Goal: Task Accomplishment & Management: Use online tool/utility

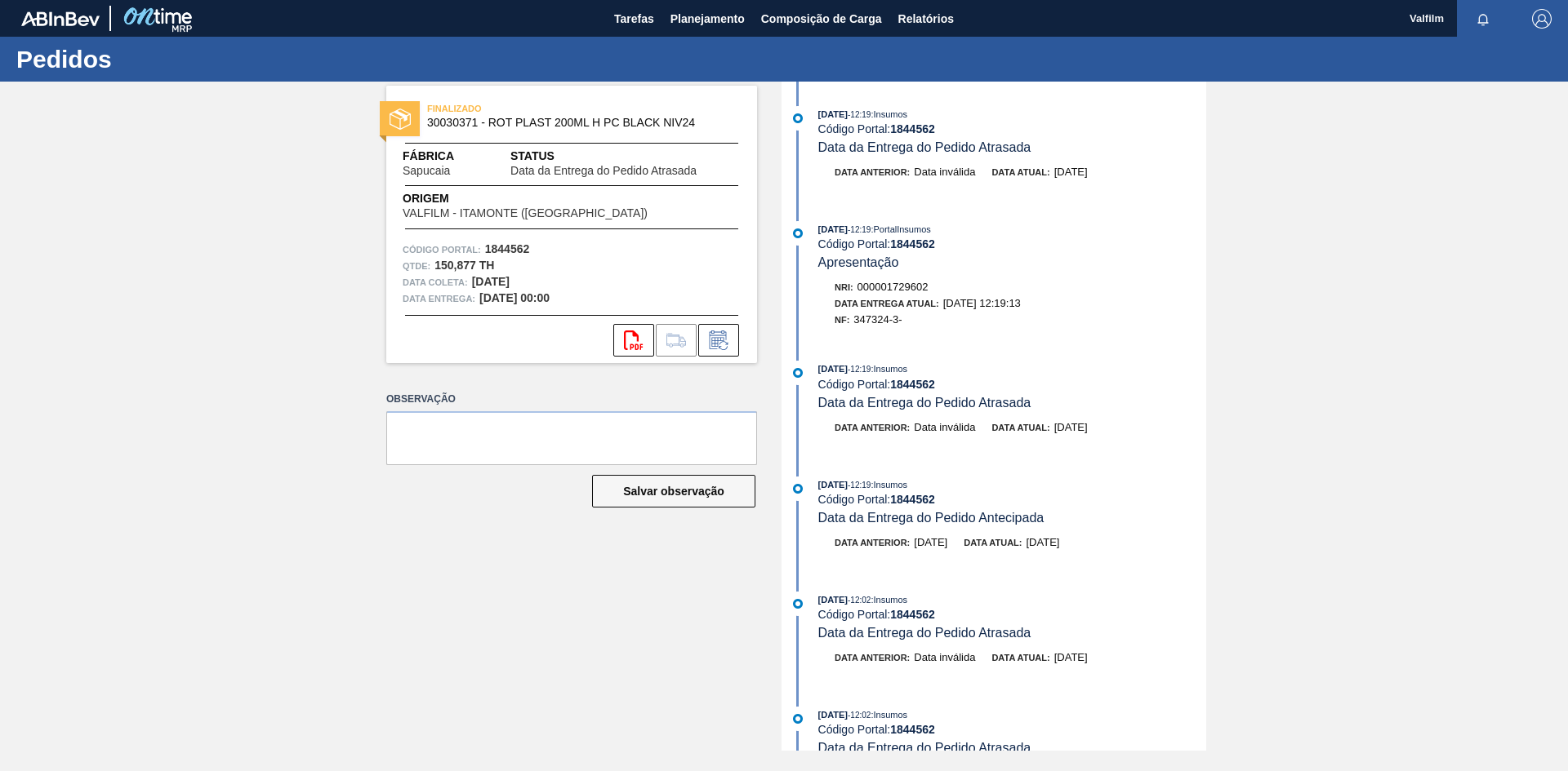
drag, startPoint x: 562, startPoint y: 648, endPoint x: 574, endPoint y: 607, distance: 42.7
click at [563, 648] on div "FINALIZADO 30030371 - ROT PLAST 200ML H PC BLACK NIV24 Fábrica Sapucaia Status …" at bounding box center [559, 416] width 395 height 670
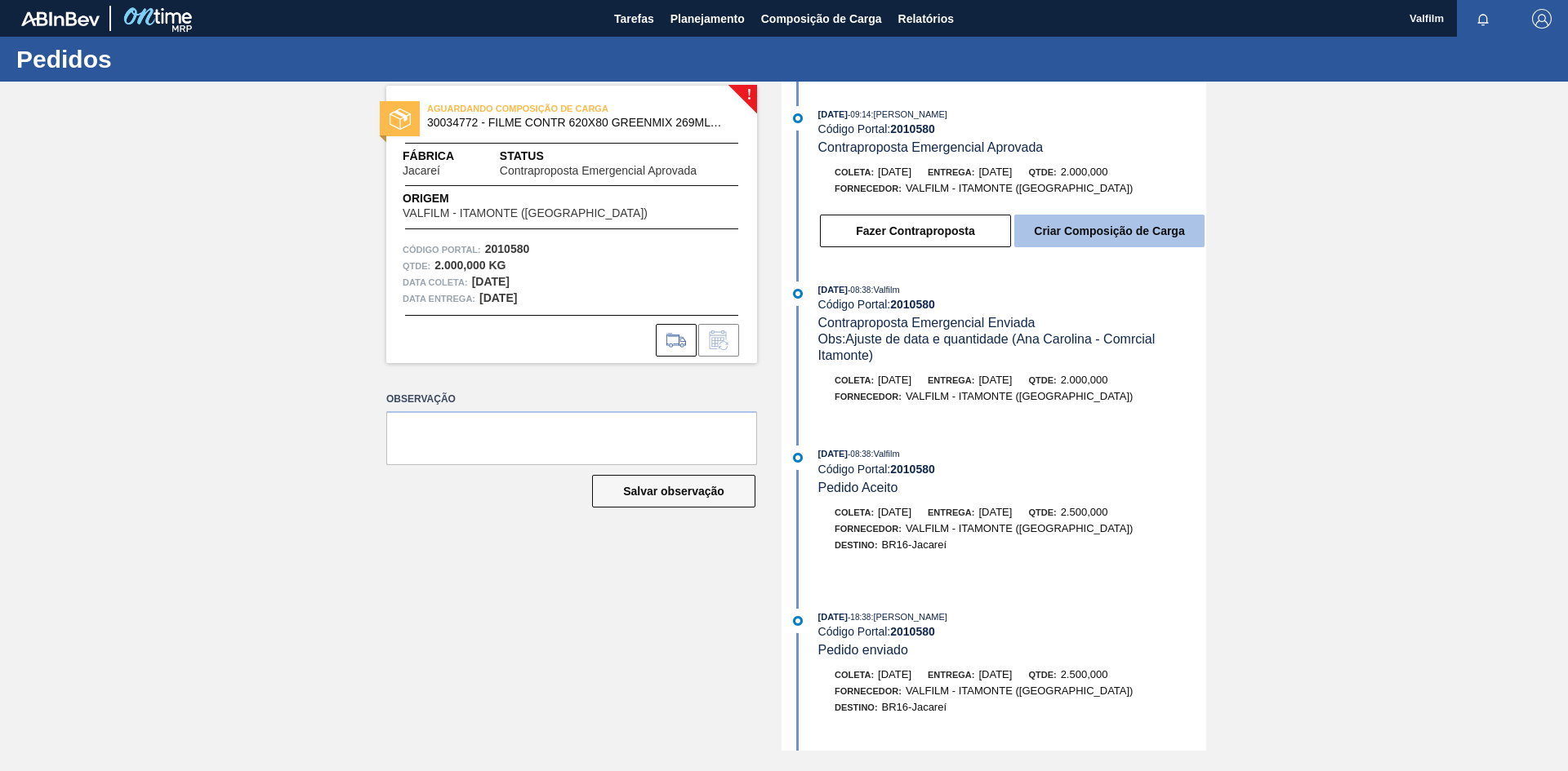
click at [1153, 234] on button "Criar Composição de Carga" at bounding box center [1109, 230] width 191 height 33
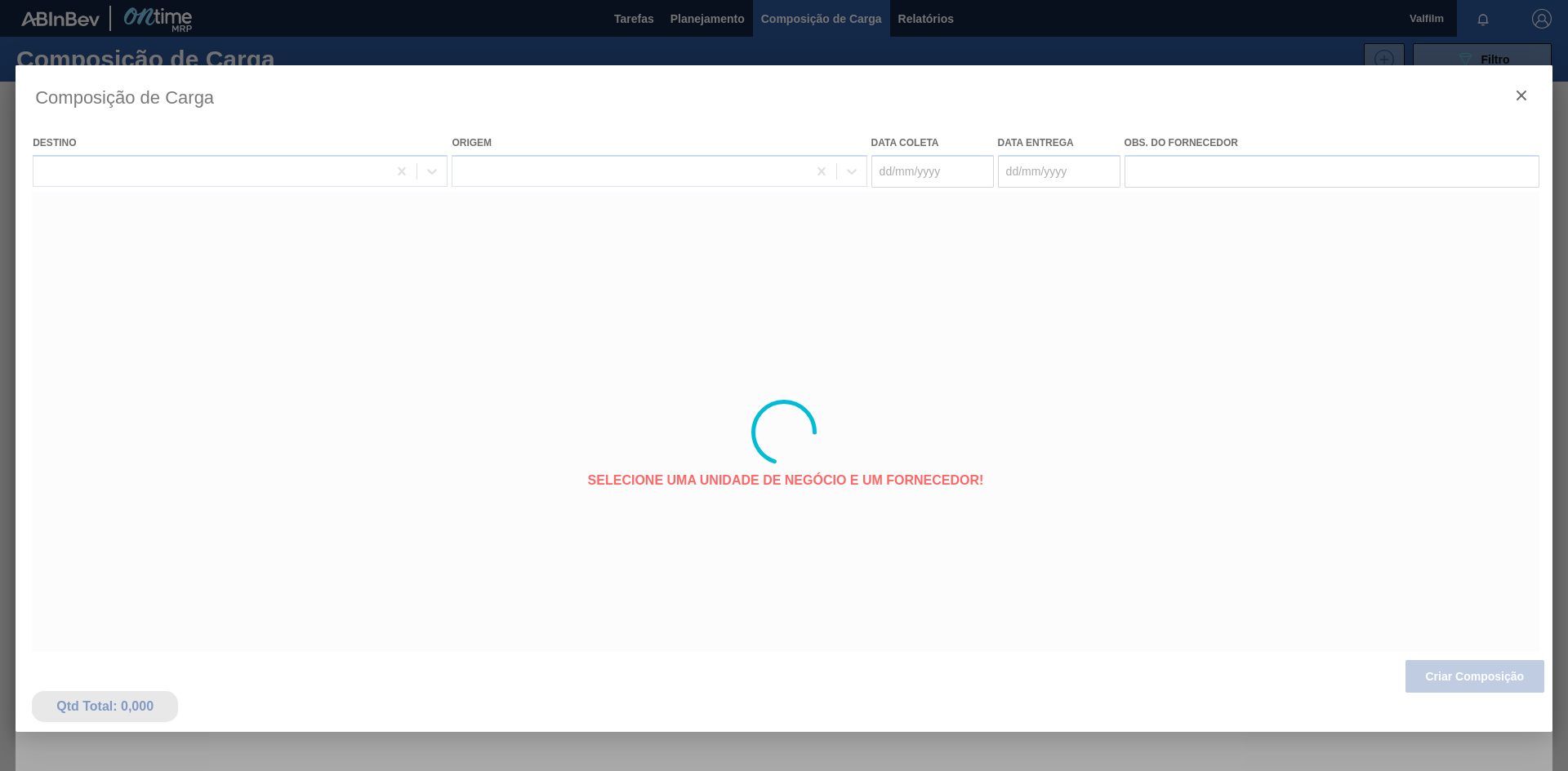
type coleta "04/09/2025"
type entrega "05/09/2025"
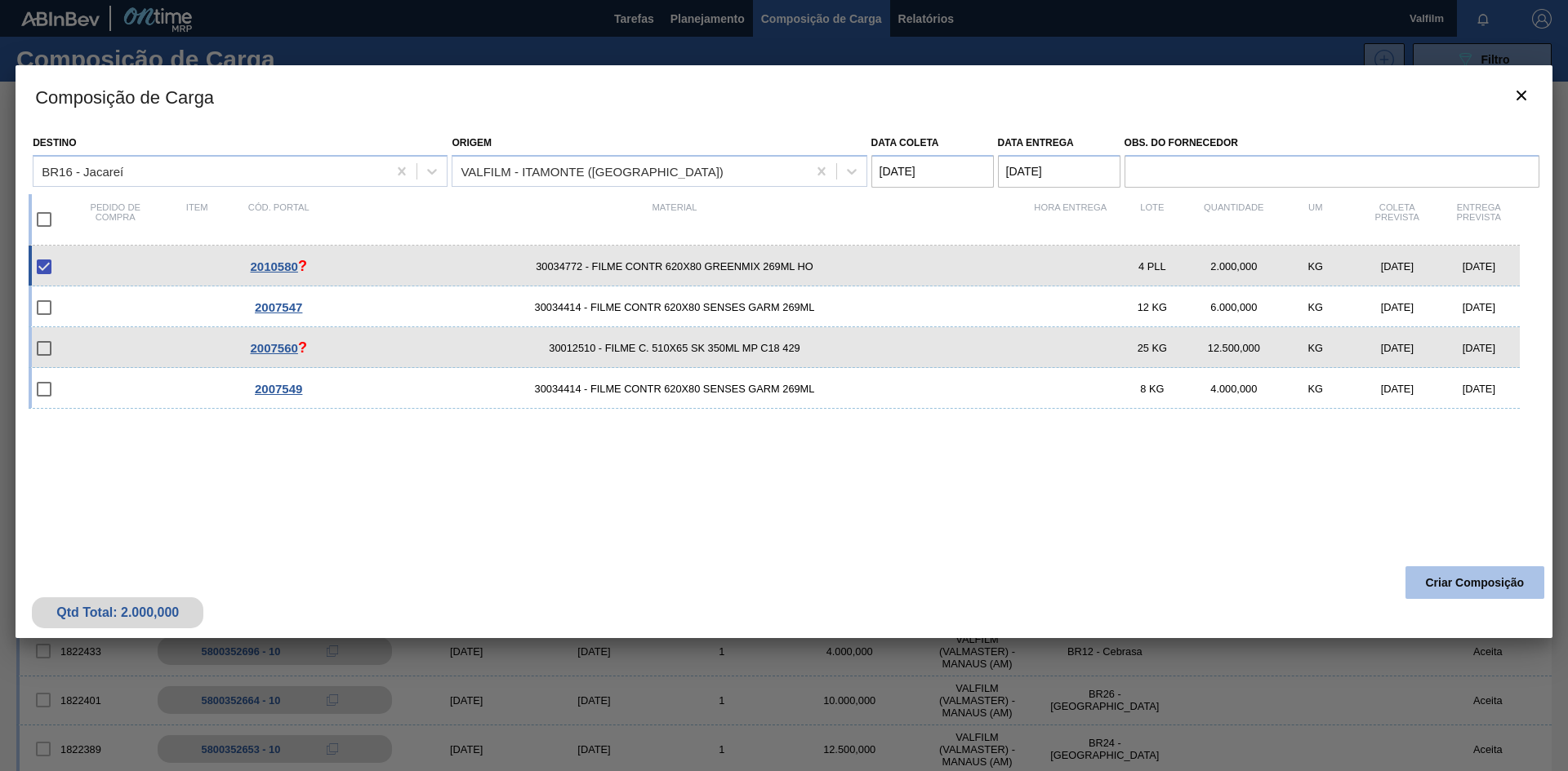
click at [1451, 584] on button "Criar Composição" at bounding box center [1474, 582] width 139 height 33
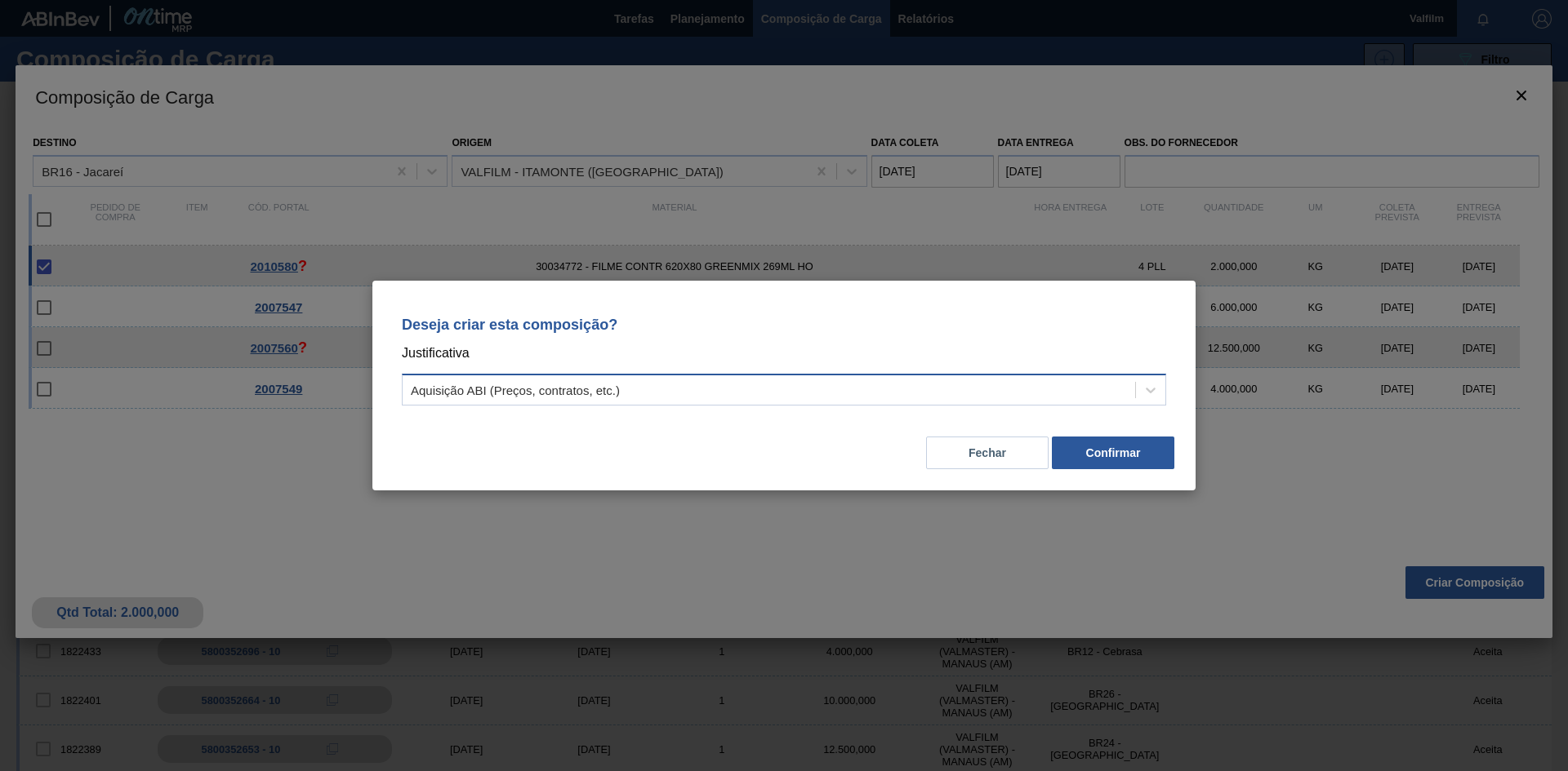
click at [940, 385] on div "Aquisição ABI (Preços, contratos, etc.)" at bounding box center [769, 390] width 732 height 24
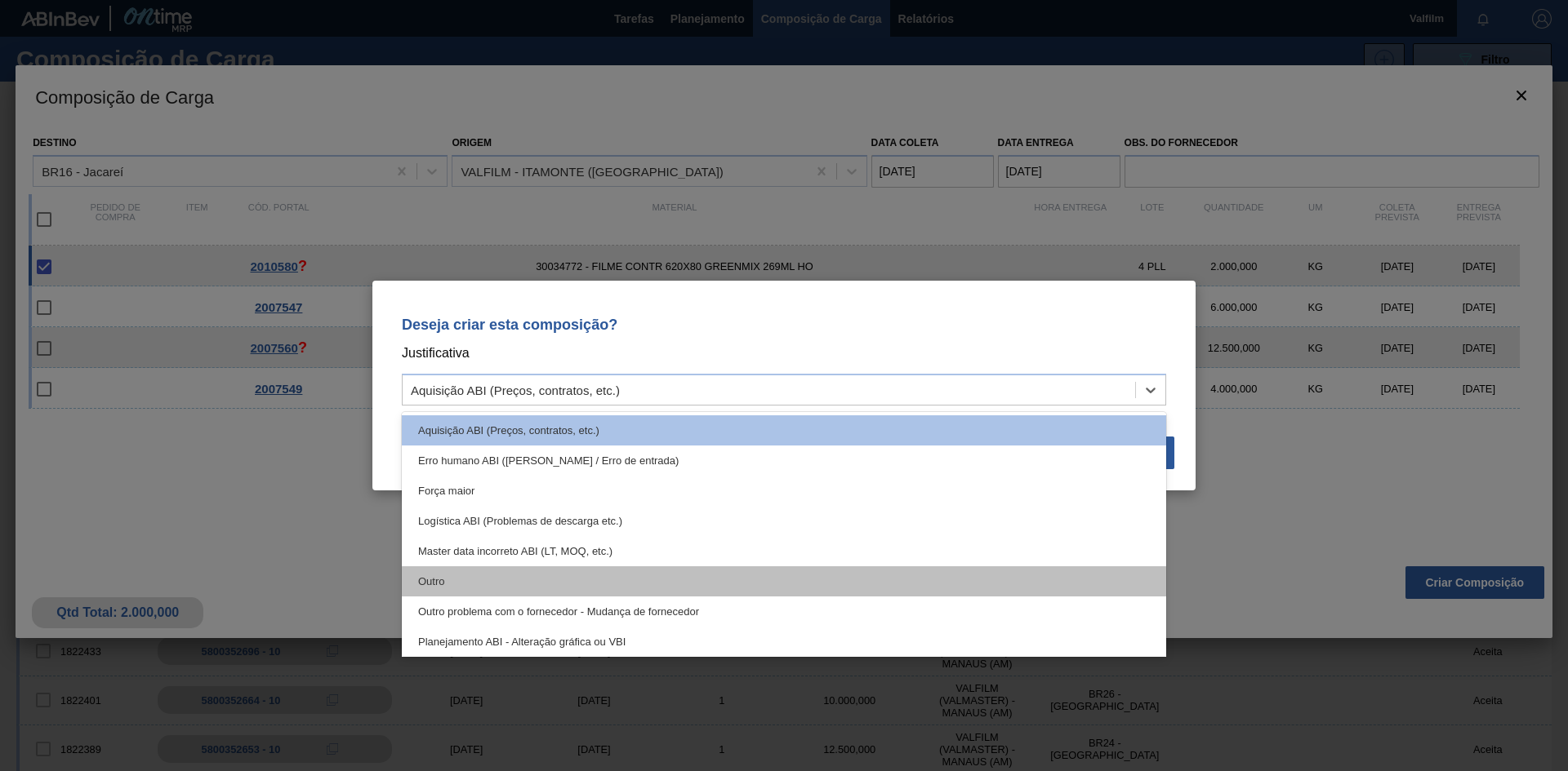
click at [704, 583] on div "Outro" at bounding box center [784, 581] width 764 height 30
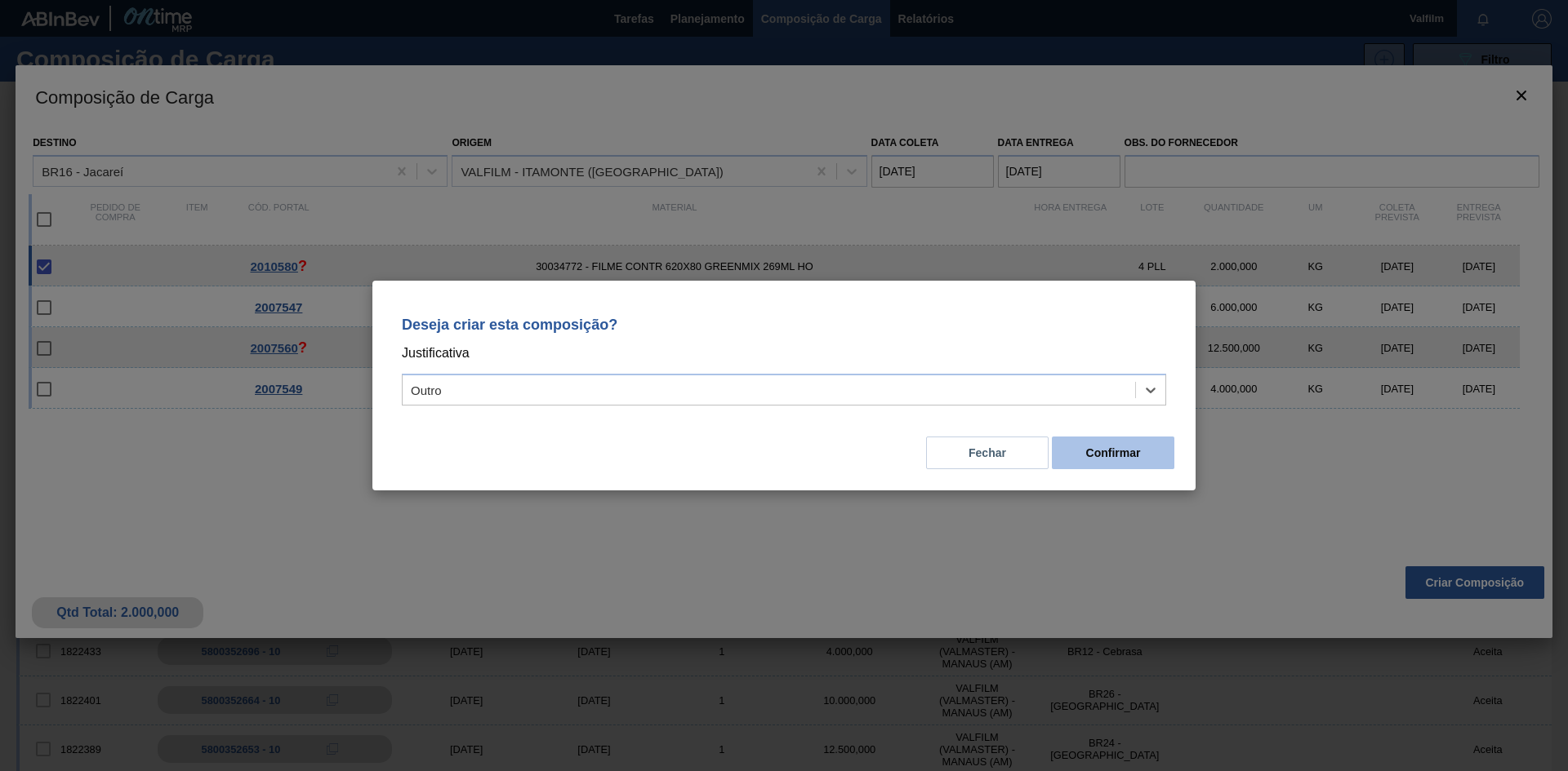
click at [1125, 449] on button "Confirmar" at bounding box center [1113, 453] width 123 height 33
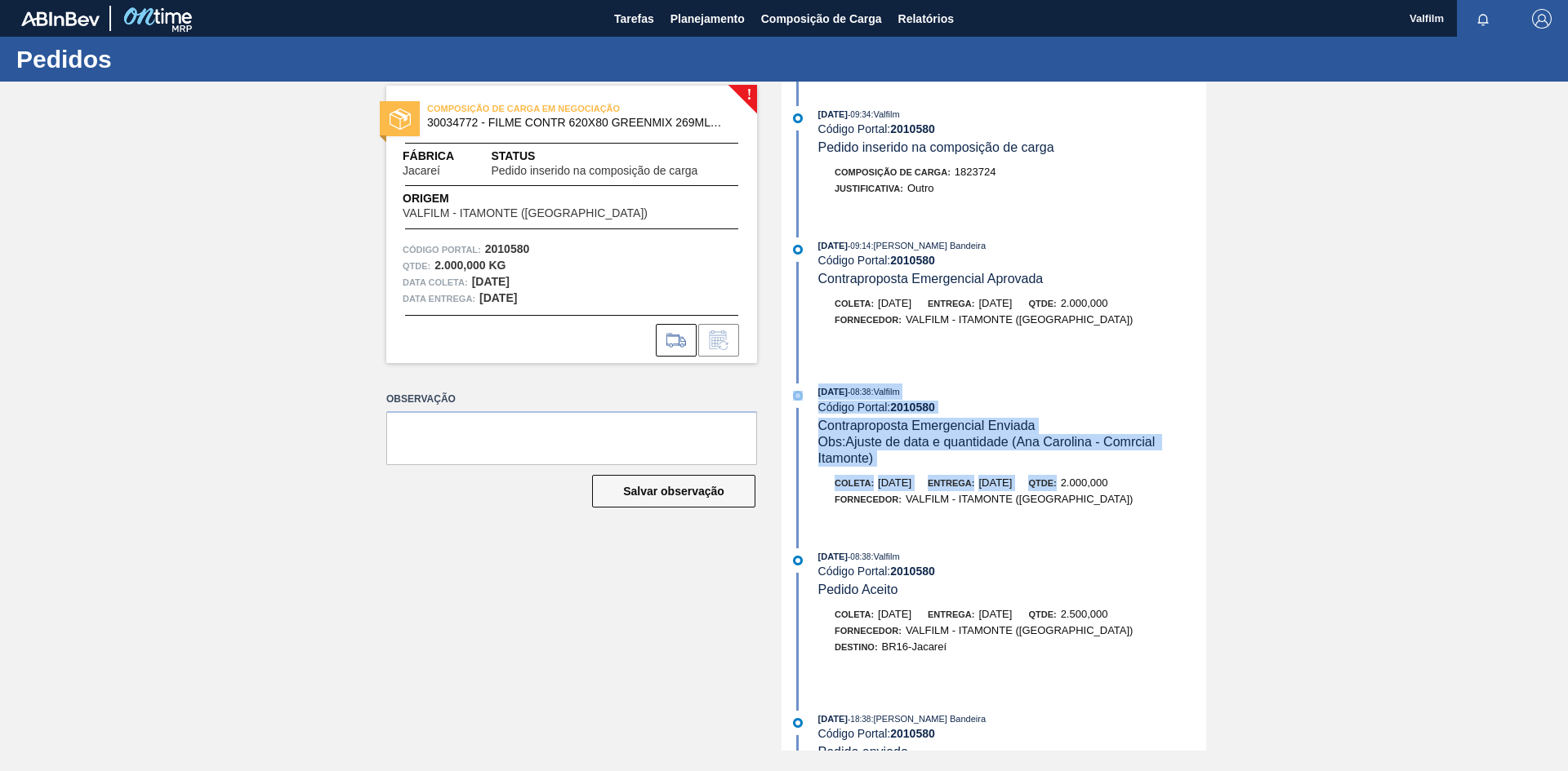
drag, startPoint x: 859, startPoint y: 333, endPoint x: 1100, endPoint y: 490, distance: 287.6
click at [1100, 490] on div "25/08/2025 - 09:34 : Valfilm Código Portal: 2010580 Pedido inserido na composiç…" at bounding box center [995, 416] width 421 height 670
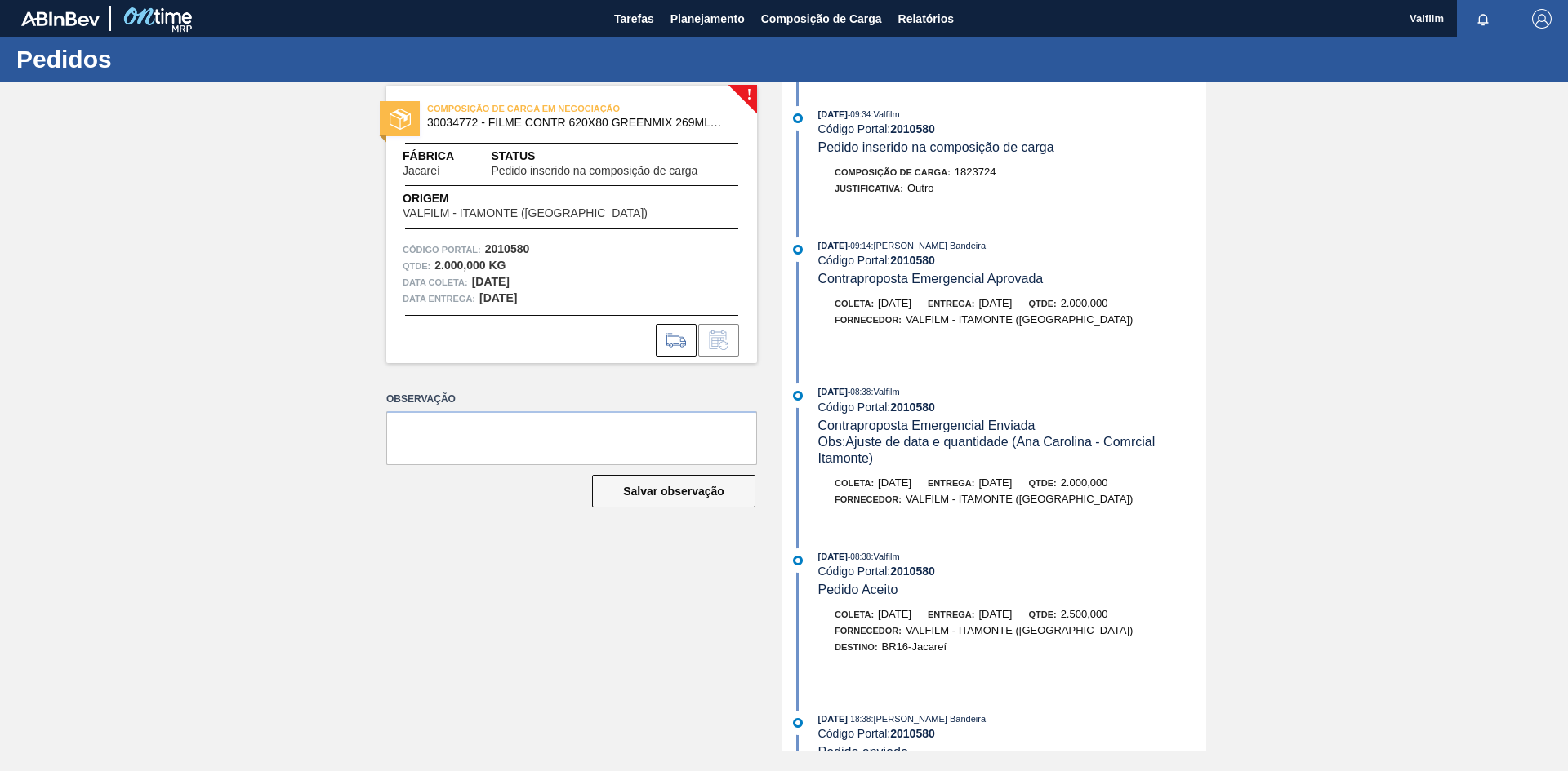
click at [1111, 595] on div "25/08/2025 - 08:38 : Valfilm Código Portal: 2010580 Pedido Aceito" at bounding box center [1012, 573] width 388 height 49
